Goal: Task Accomplishment & Management: Complete application form

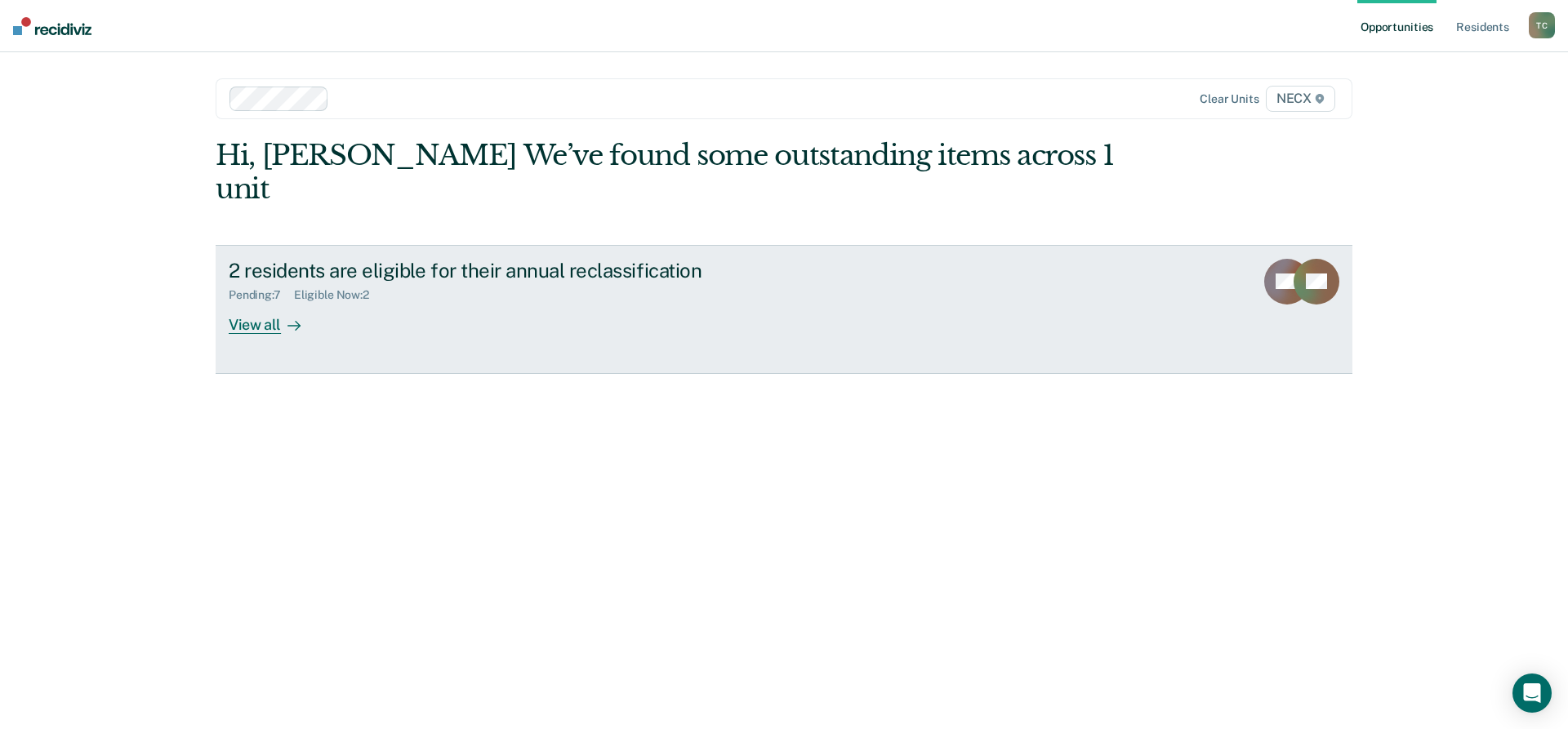
click at [269, 302] on div "View all" at bounding box center [274, 318] width 91 height 32
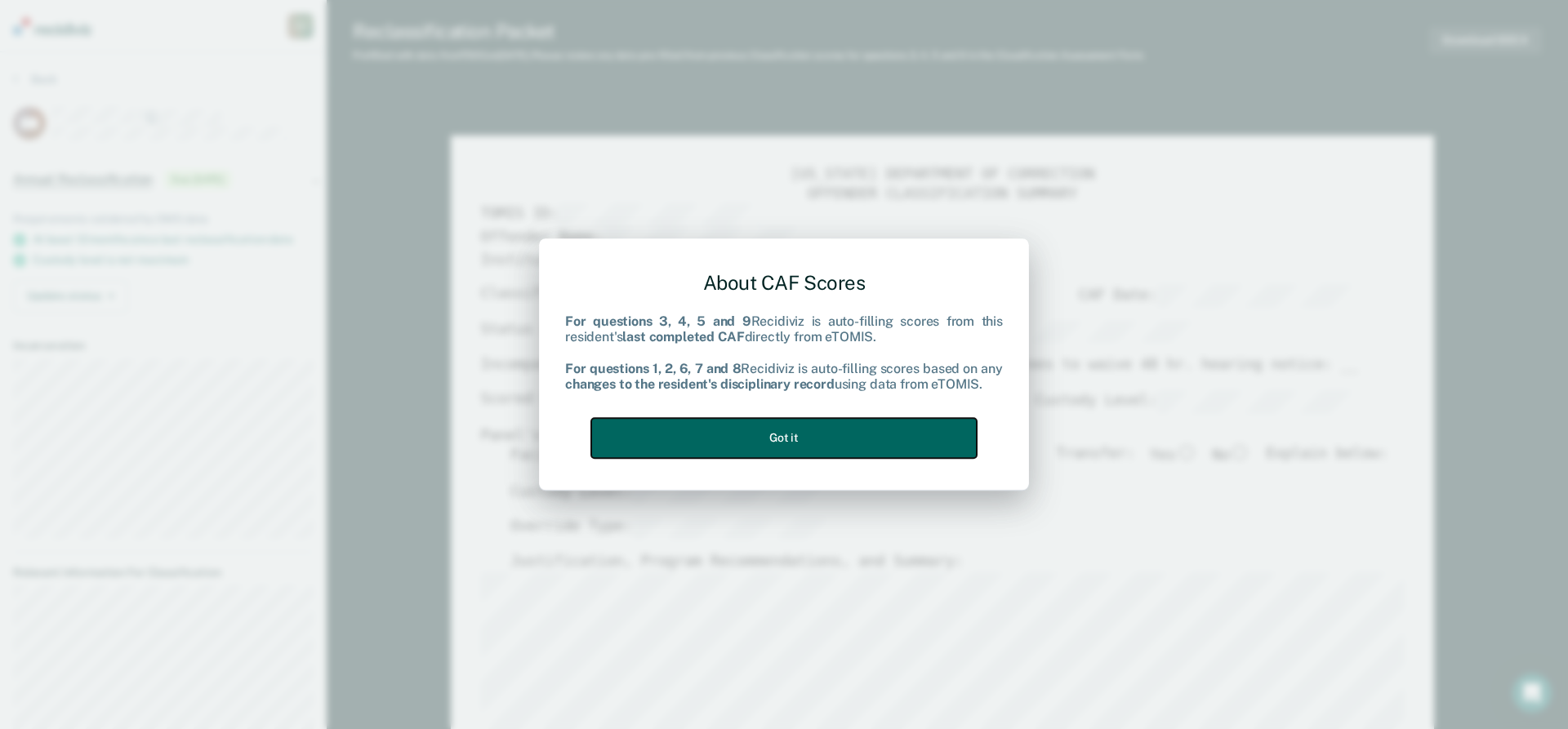
click at [796, 437] on button "Got it" at bounding box center [784, 438] width 385 height 40
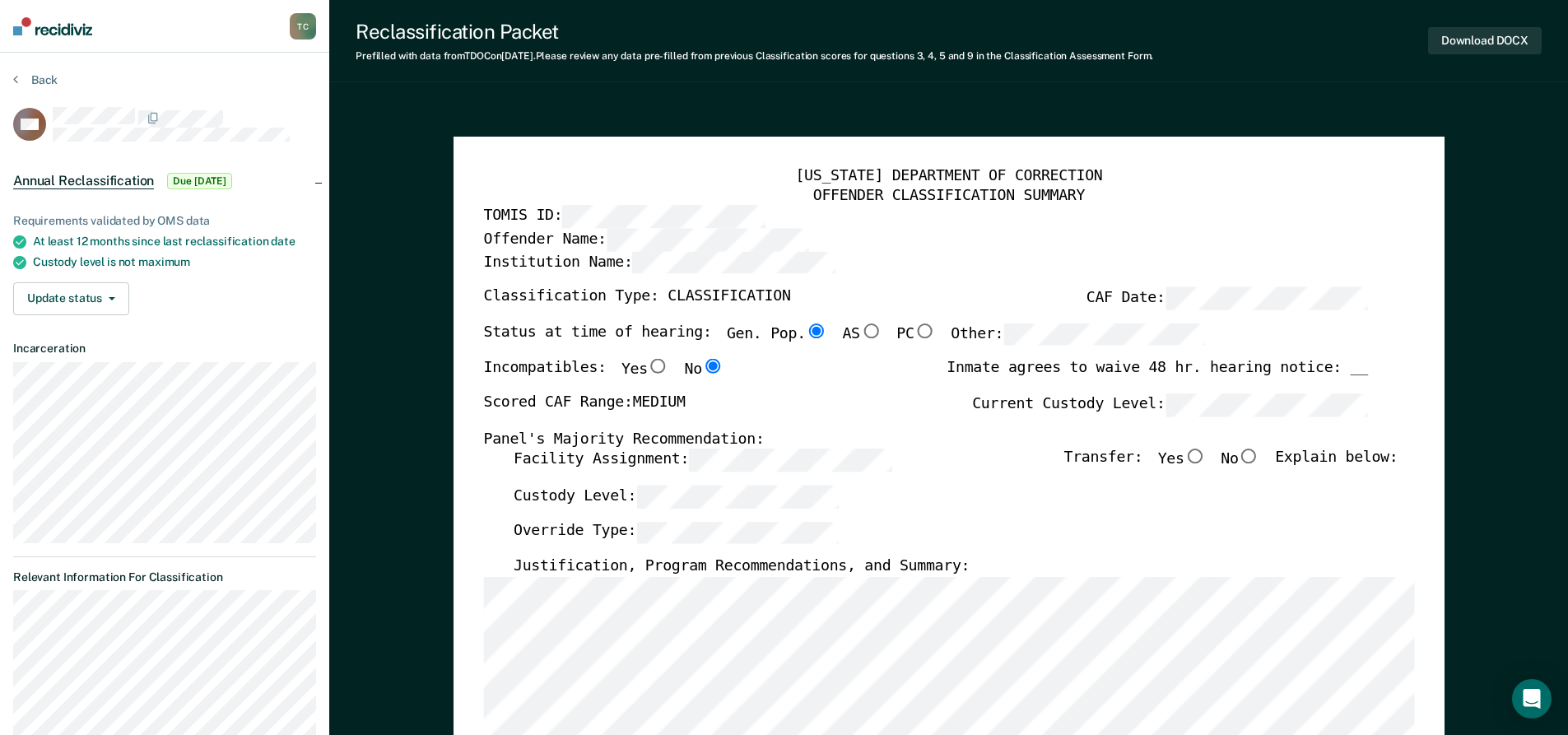
click at [1260, 456] on input "No" at bounding box center [1249, 457] width 22 height 15
type textarea "x"
radio input "true"
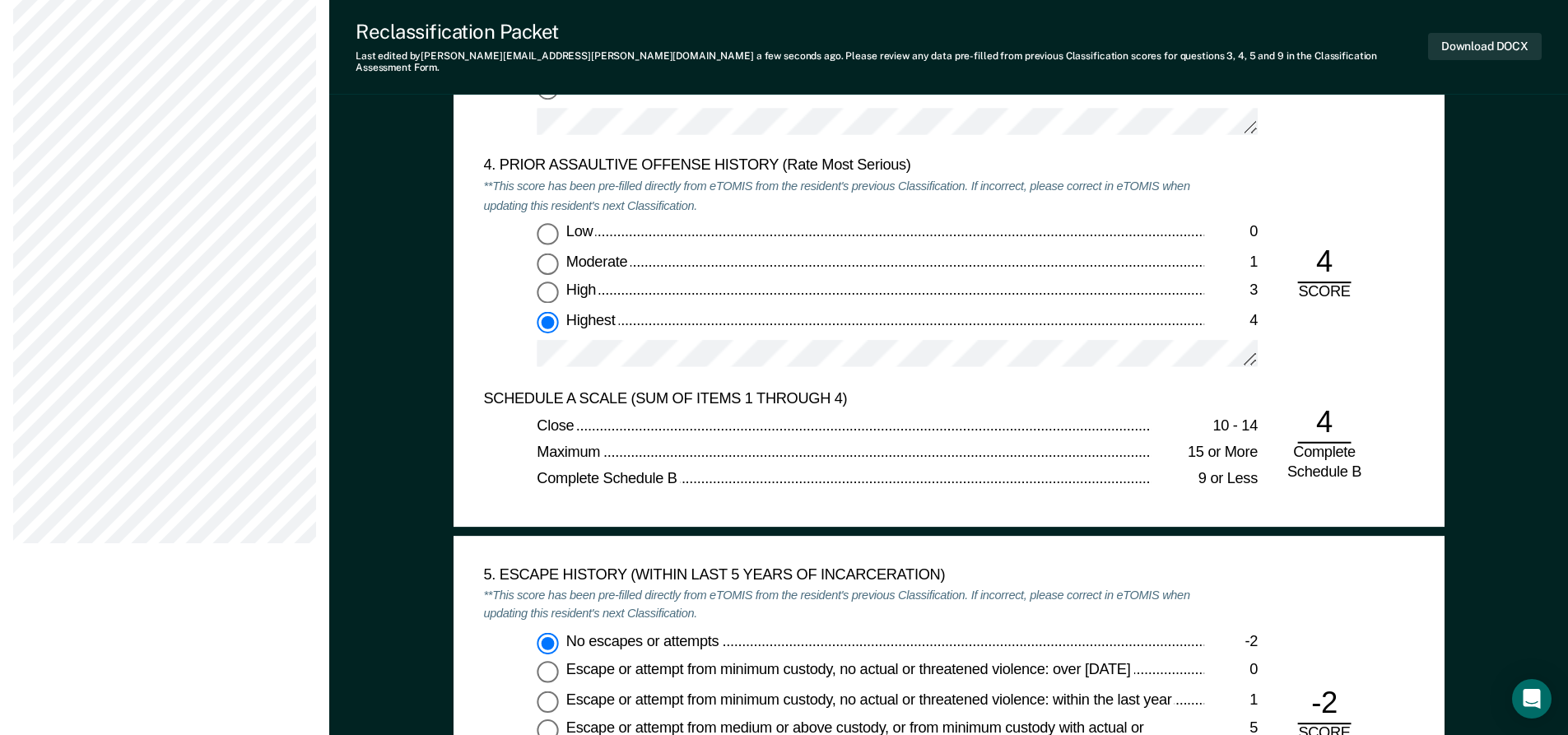
scroll to position [2222, 0]
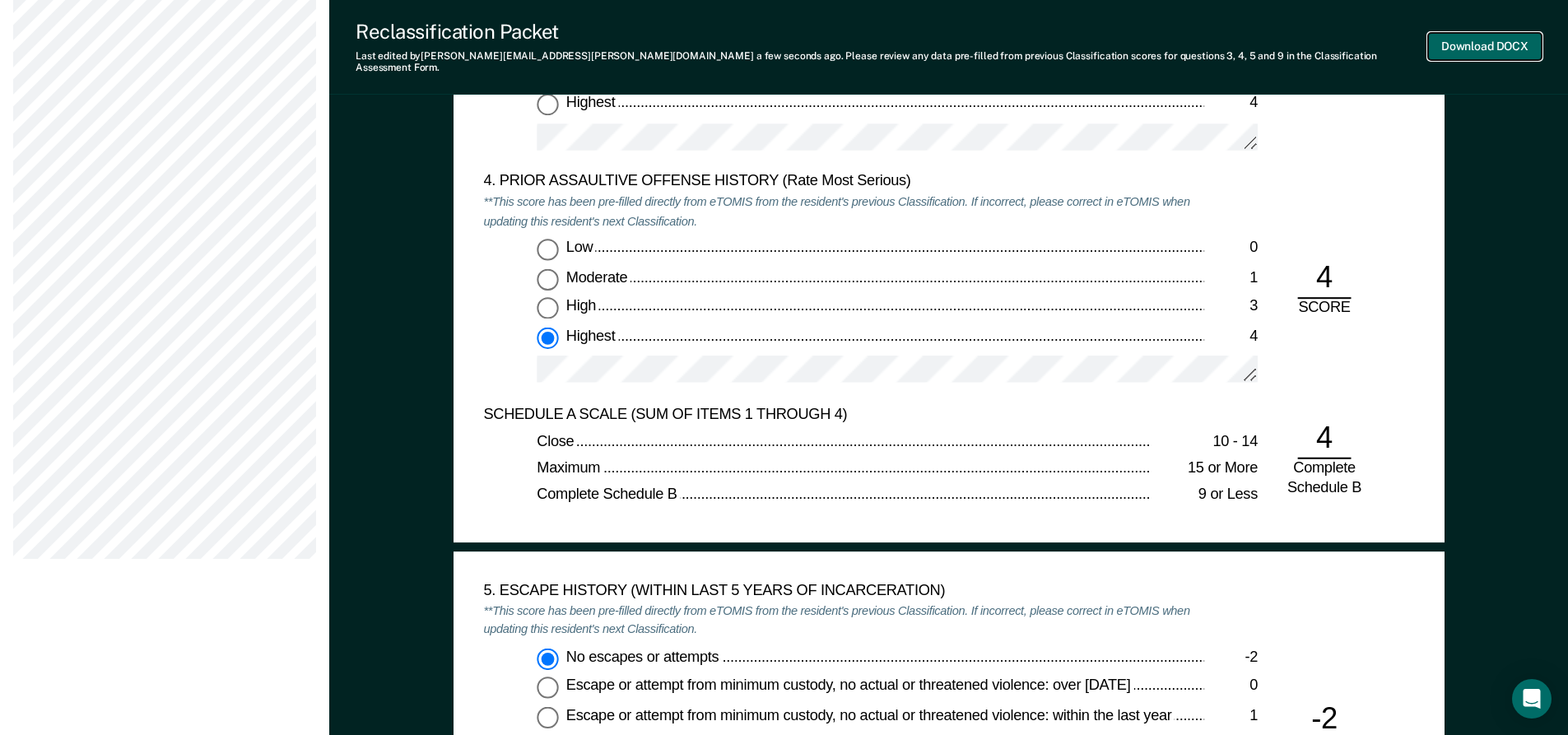
click at [1479, 35] on button "Download DOCX" at bounding box center [1484, 46] width 114 height 27
type textarea "x"
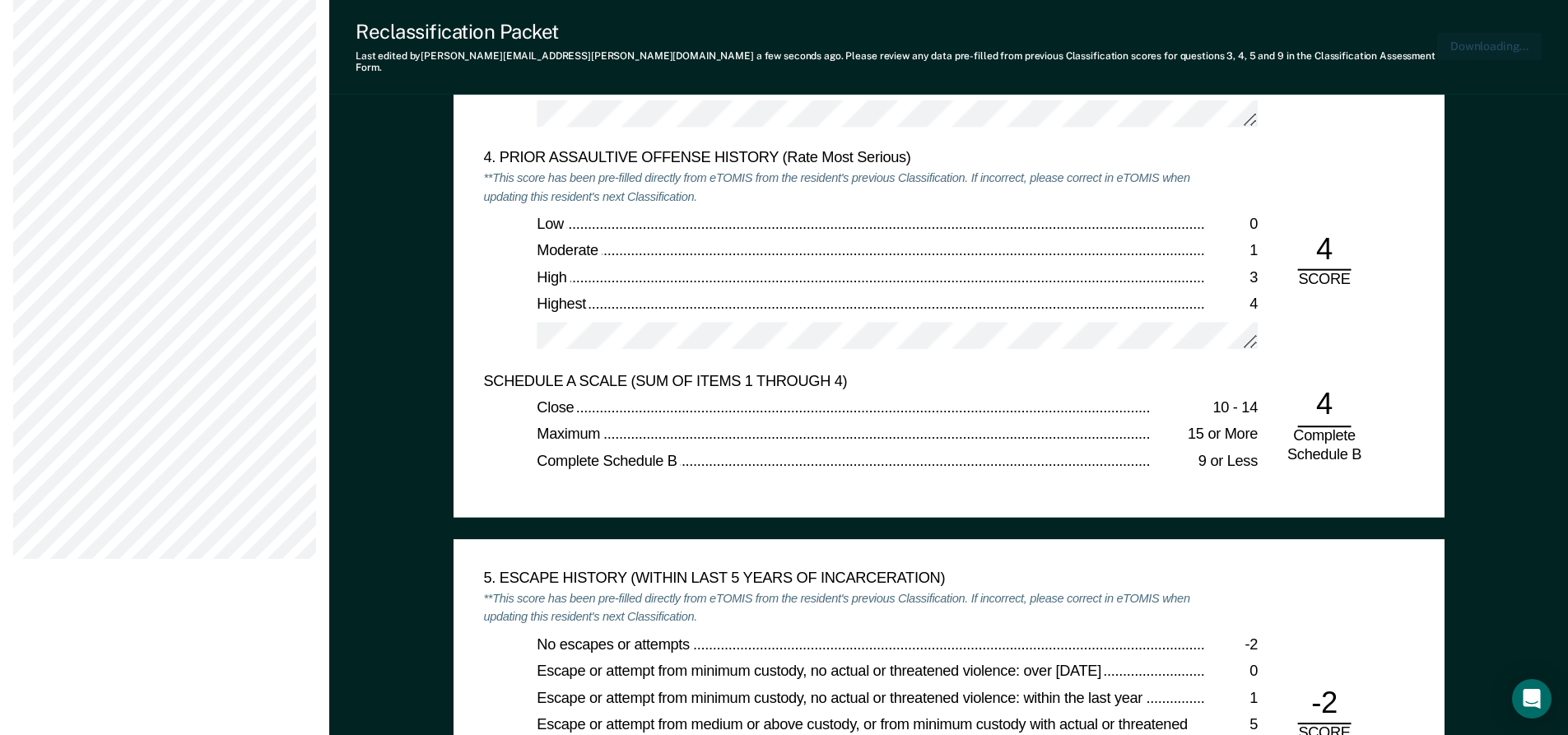
scroll to position [2303, 0]
